Goal: Task Accomplishment & Management: Use online tool/utility

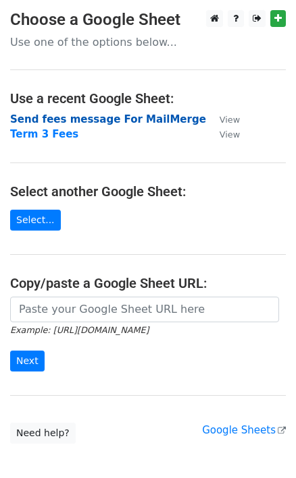
click at [103, 123] on strong "Send fees message For MailMerge" at bounding box center [108, 119] width 196 height 12
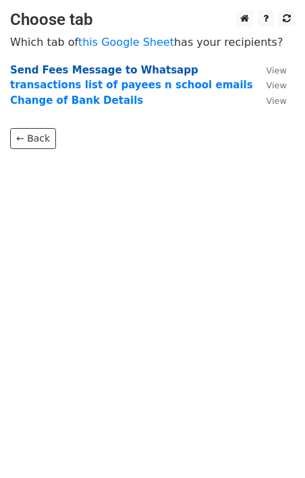
click at [55, 72] on strong "Send Fees Message to Whatsapp" at bounding box center [104, 70] width 188 height 12
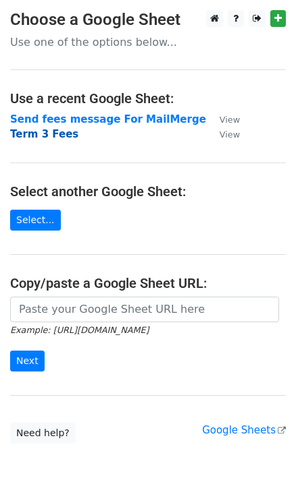
click at [55, 138] on strong "Term 3 Fees" at bounding box center [44, 134] width 68 height 12
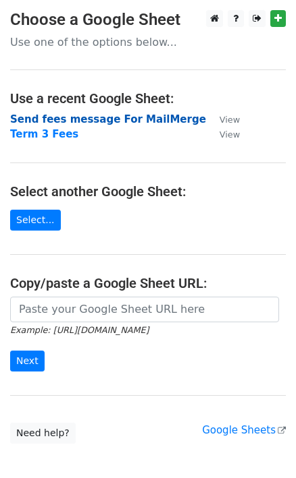
click at [129, 120] on strong "Send fees message For MailMerge" at bounding box center [108, 119] width 196 height 12
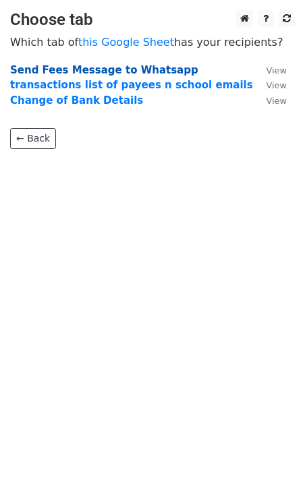
click at [102, 72] on strong "Send Fees Message to Whatsapp" at bounding box center [104, 70] width 188 height 12
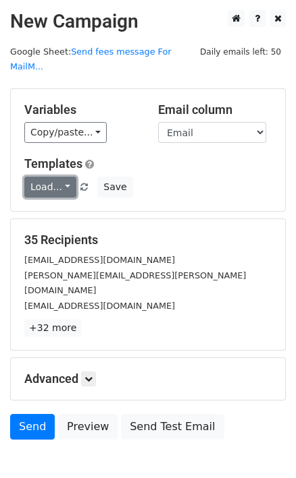
click at [39, 193] on link "Load..." at bounding box center [50, 187] width 52 height 21
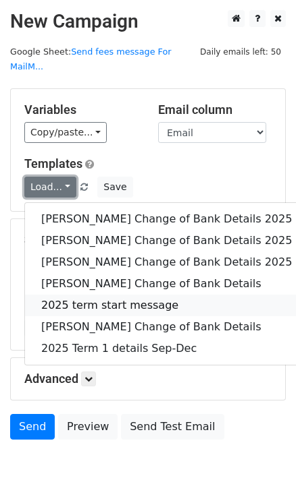
scroll to position [61, 0]
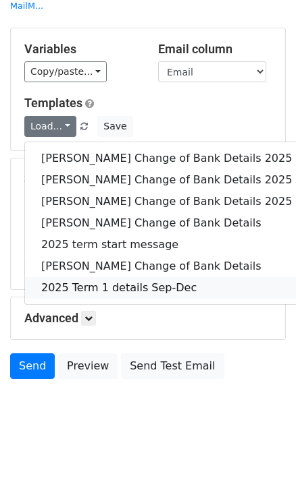
click at [145, 299] on link "2025 Term 1 details Sep-Dec" at bounding box center [166, 288] width 283 height 22
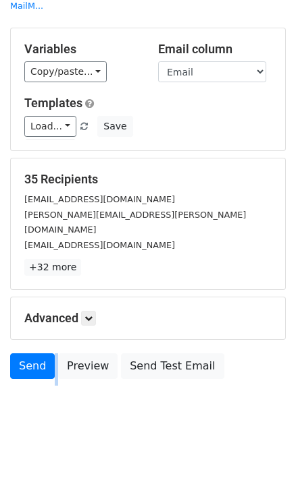
click at [145, 302] on div "Advanced Tracking Track Opens UTM Codes Track Clicks Filters Only include sprea…" at bounding box center [148, 319] width 274 height 42
